Goal: Transaction & Acquisition: Subscribe to service/newsletter

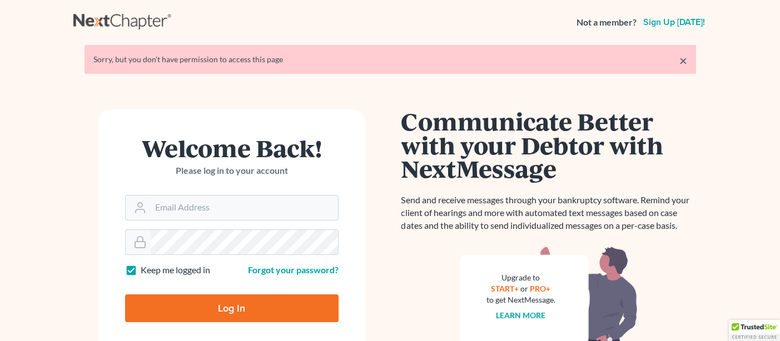
type input "[EMAIL_ADDRESS][DOMAIN_NAME]"
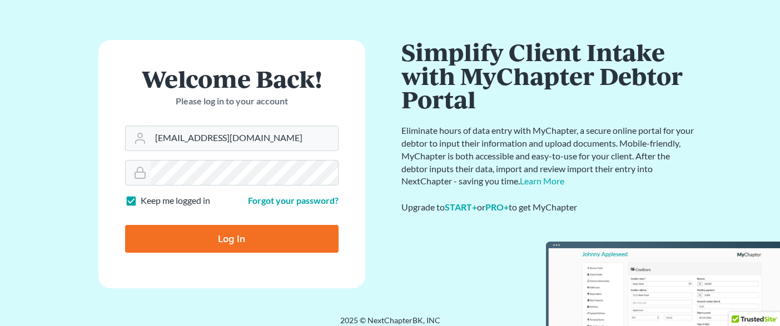
scroll to position [41, 0]
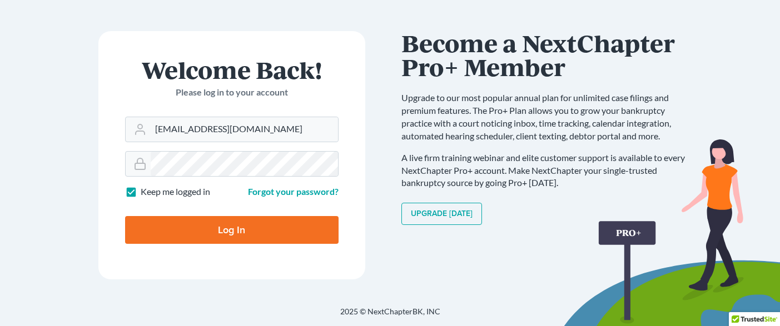
drag, startPoint x: 250, startPoint y: 222, endPoint x: 431, endPoint y: 242, distance: 181.8
click at [431, 242] on div "Welcome Back! Please log in to your account Email Address [EMAIL_ADDRESS][DOMAI…" at bounding box center [390, 141] width 634 height 275
click at [424, 209] on link "Upgrade [DATE]" at bounding box center [441, 214] width 81 height 22
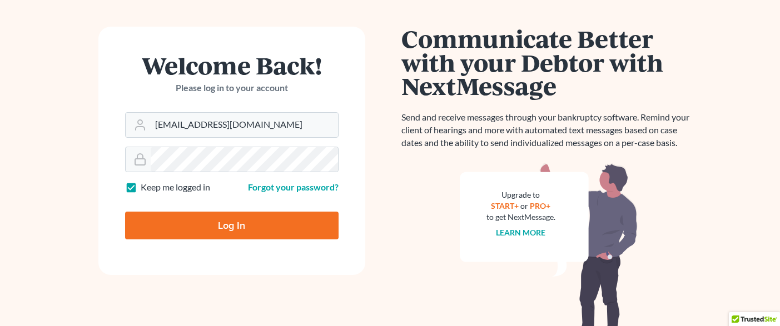
scroll to position [0, 0]
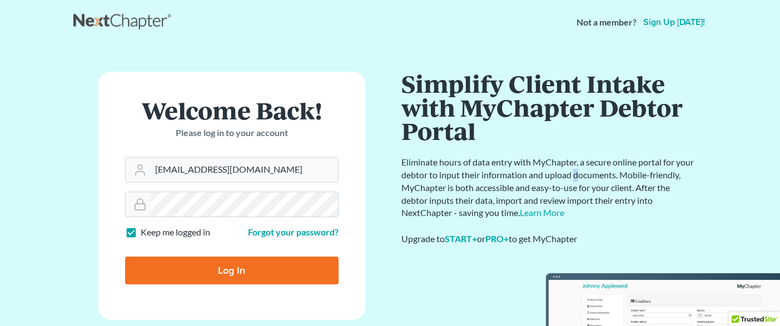
click at [597, 171] on p "Eliminate hours of data entry with MyChapter, a secure online portal for your d…" at bounding box center [548, 187] width 295 height 63
click at [536, 214] on link "Learn More" at bounding box center [542, 212] width 44 height 11
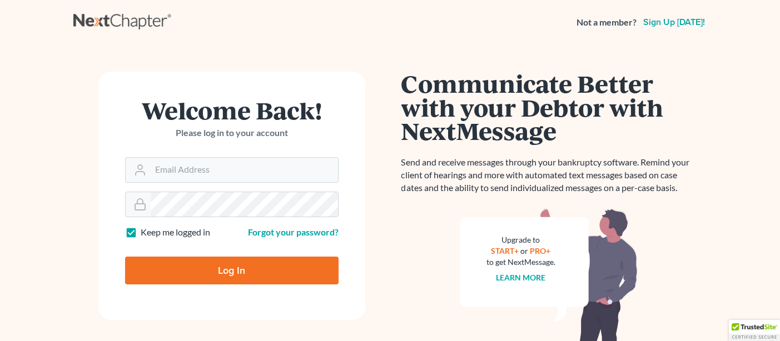
type input "[EMAIL_ADDRESS][DOMAIN_NAME]"
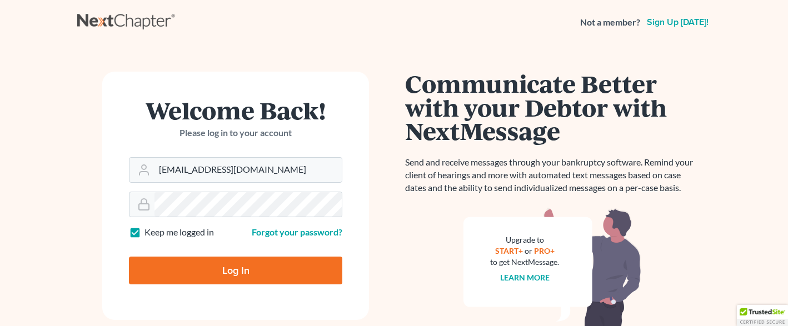
drag, startPoint x: 239, startPoint y: 266, endPoint x: 426, endPoint y: 250, distance: 187.5
click at [416, 253] on div "Welcome Back! Please log in to your account Email Address [EMAIL_ADDRESS][DOMAI…" at bounding box center [394, 223] width 634 height 357
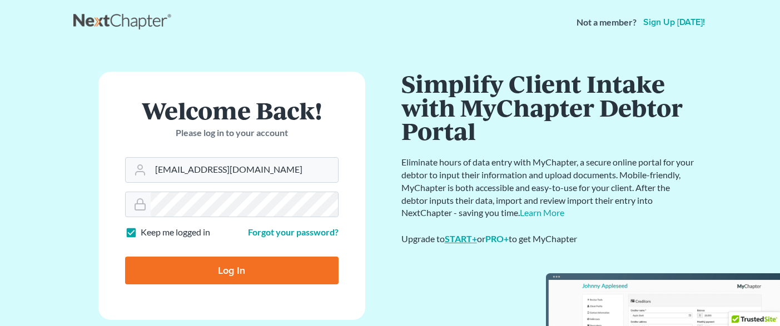
click at [458, 240] on link "START+" at bounding box center [461, 238] width 32 height 11
